Goal: Task Accomplishment & Management: Use online tool/utility

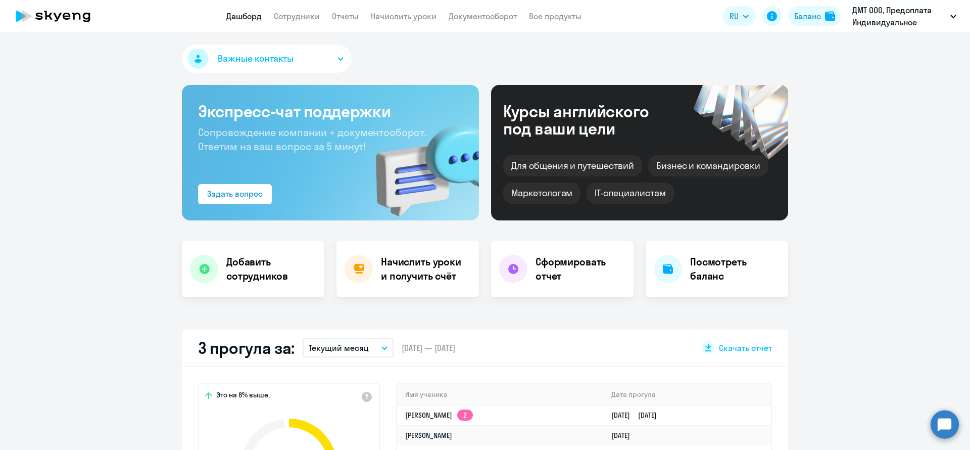
select select "30"
click at [394, 18] on link "Начислить уроки" at bounding box center [404, 16] width 66 height 10
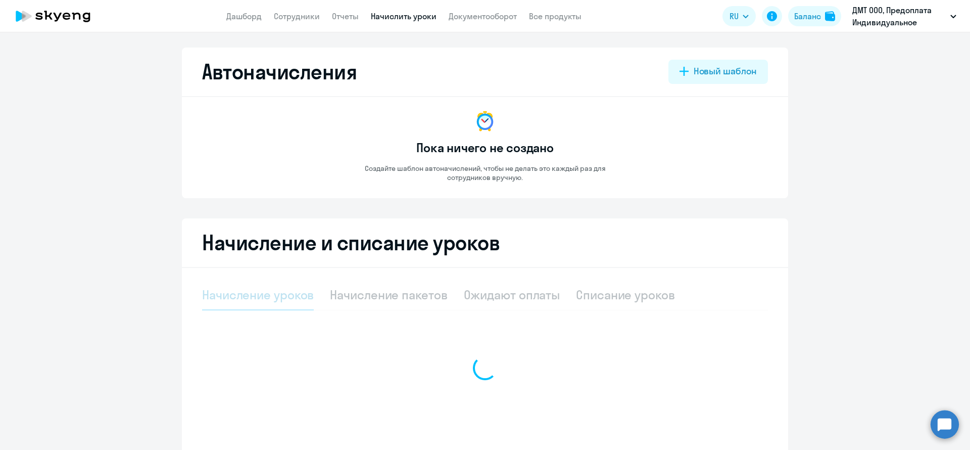
select select "10"
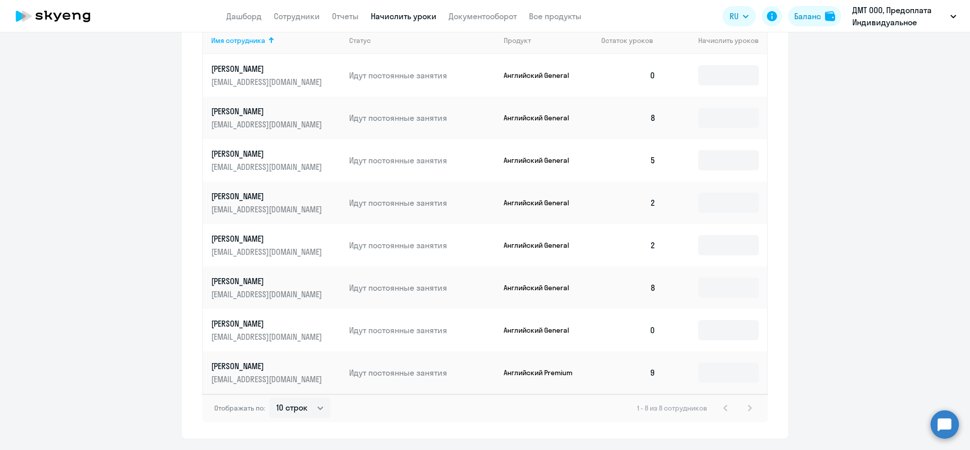
scroll to position [379, 0]
click at [712, 333] on input at bounding box center [728, 328] width 61 height 20
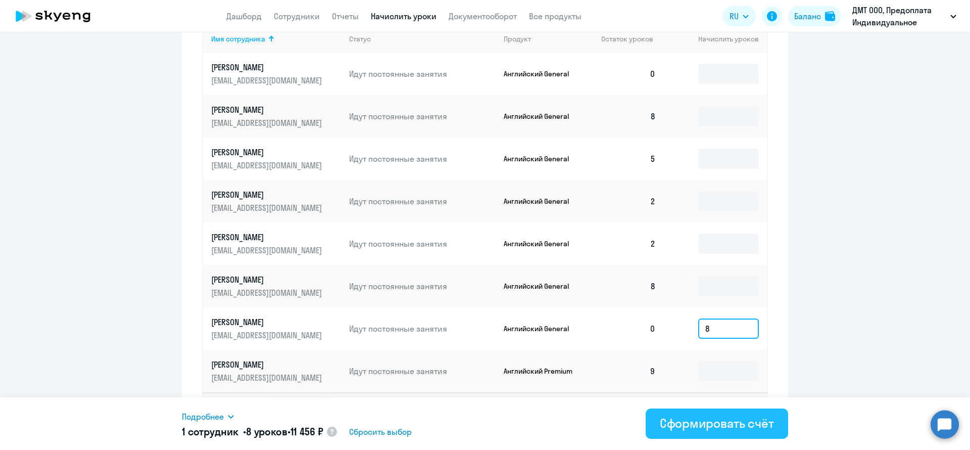
type input "8"
click at [676, 426] on div "Сформировать счёт" at bounding box center [717, 423] width 114 height 16
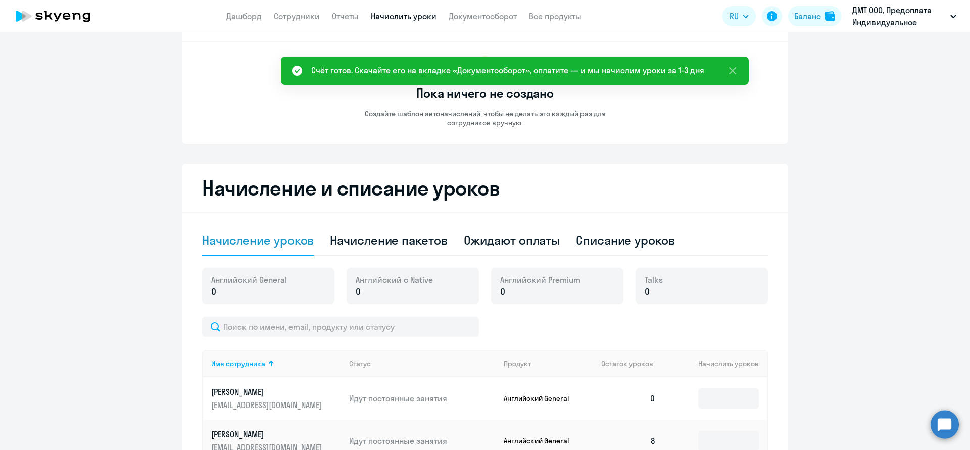
scroll to position [0, 0]
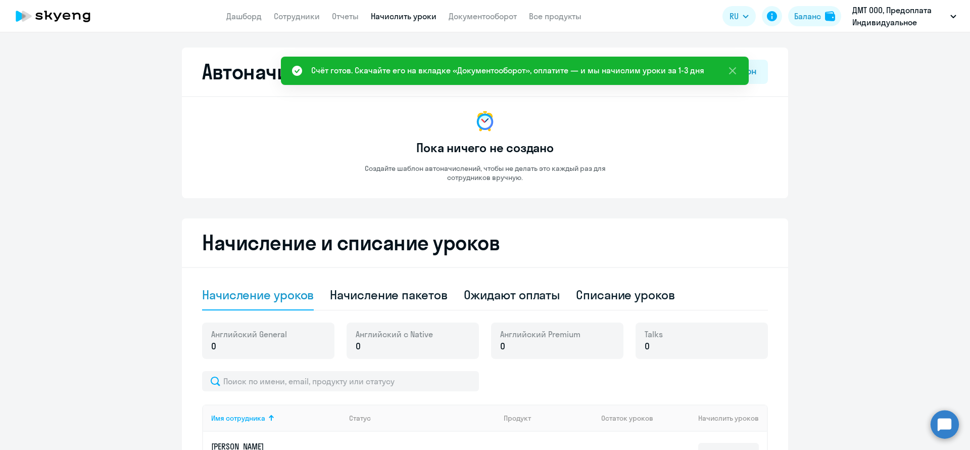
click at [480, 22] on app-header "Дашборд Сотрудники Отчеты Начислить уроки Документооборот Все продукты Дашборд …" at bounding box center [485, 16] width 970 height 32
click at [486, 18] on link "Документооборот" at bounding box center [483, 16] width 68 height 10
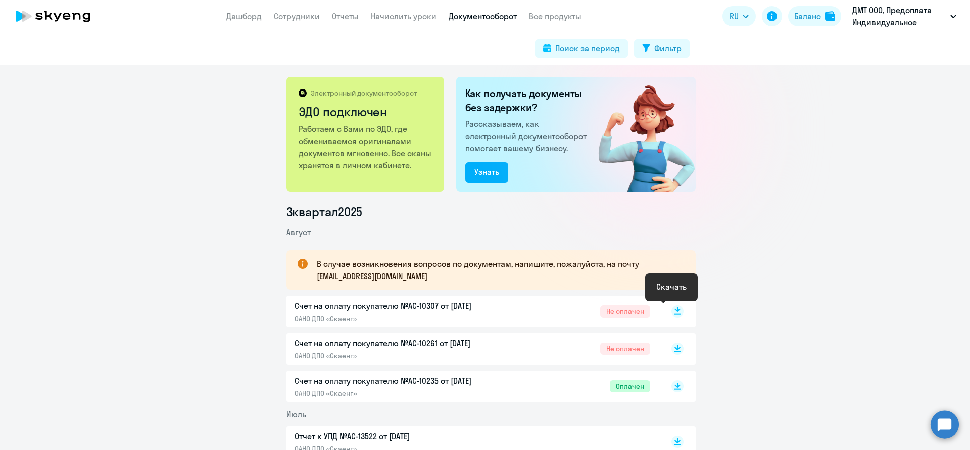
click at [674, 310] on rect at bounding box center [677, 311] width 12 height 12
